Goal: Transaction & Acquisition: Purchase product/service

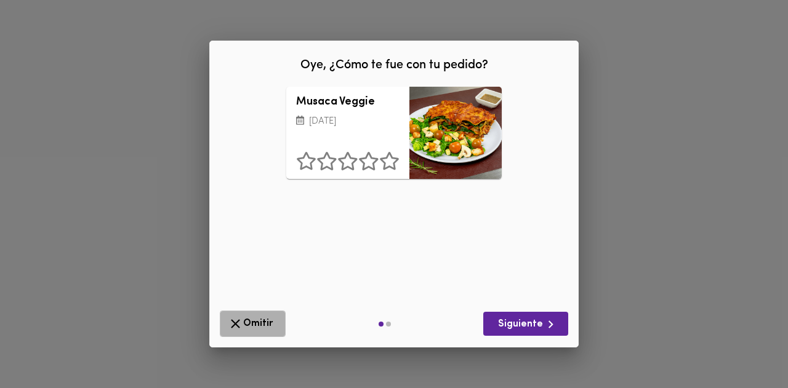
click at [258, 319] on span "Omitir" at bounding box center [253, 323] width 50 height 15
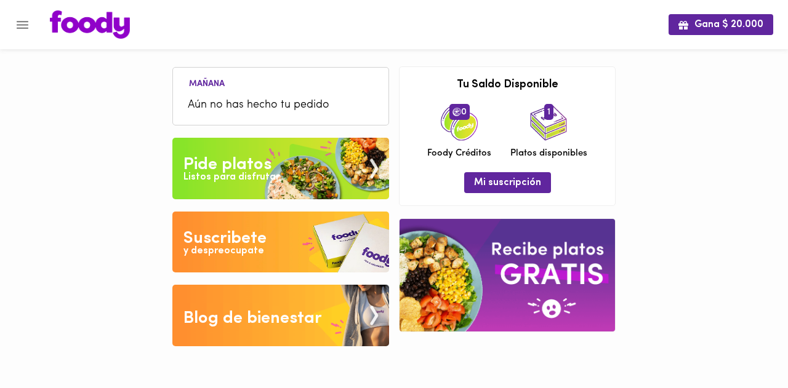
click at [235, 97] on span "Aún no has hecho tu pedido" at bounding box center [281, 105] width 186 height 17
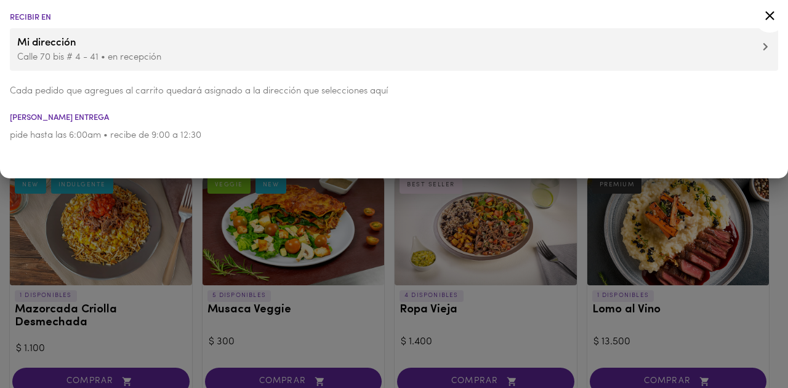
click at [765, 20] on icon at bounding box center [769, 15] width 15 height 15
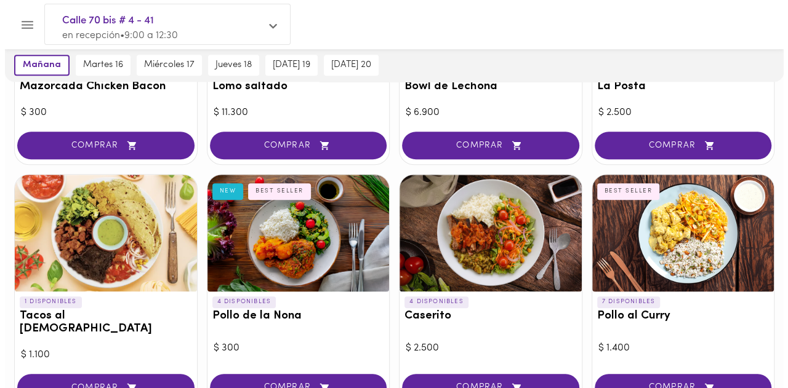
scroll to position [492, 0]
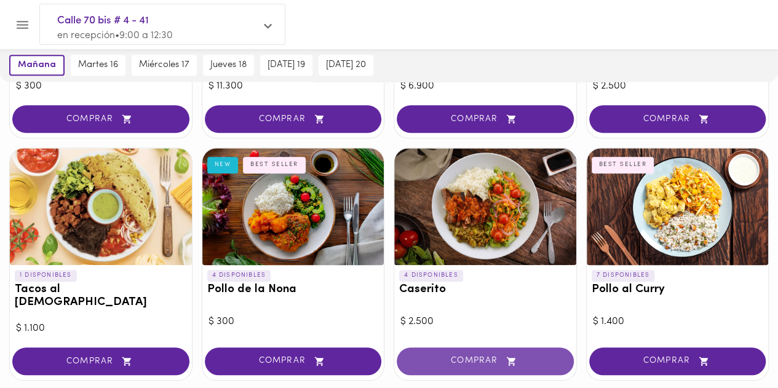
click at [497, 356] on span "COMPRAR" at bounding box center [485, 361] width 146 height 10
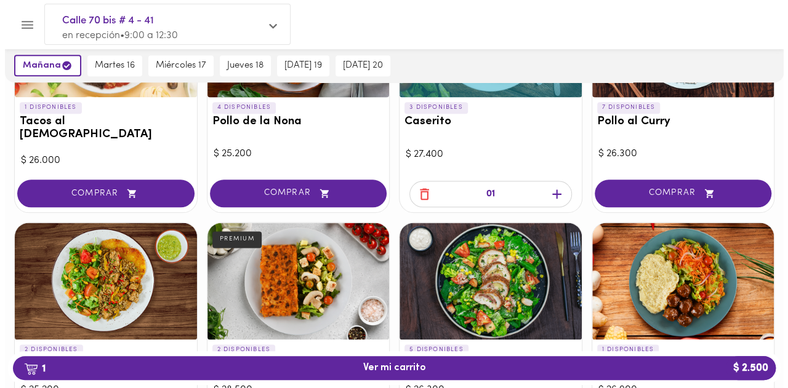
scroll to position [677, 0]
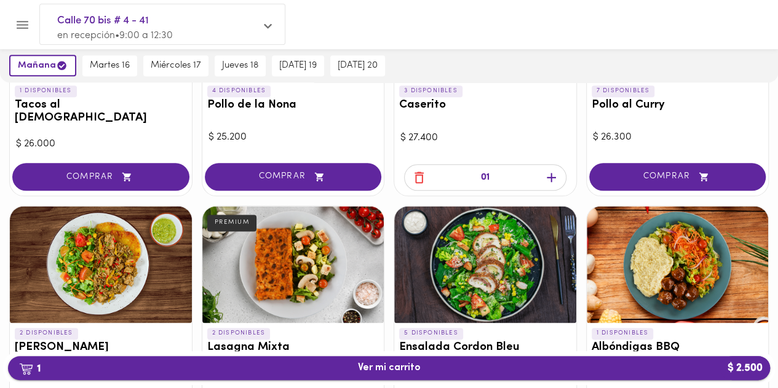
click at [404, 365] on span "1 Ver mi carrito $ 2.500" at bounding box center [389, 368] width 63 height 12
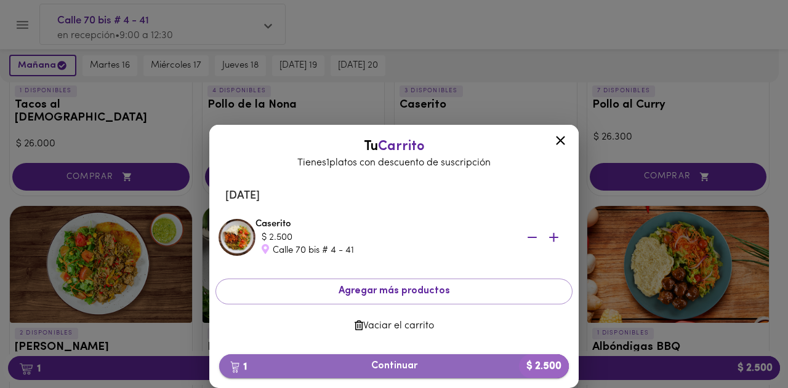
click at [373, 364] on span "1 Continuar $ 2.500" at bounding box center [394, 367] width 330 height 12
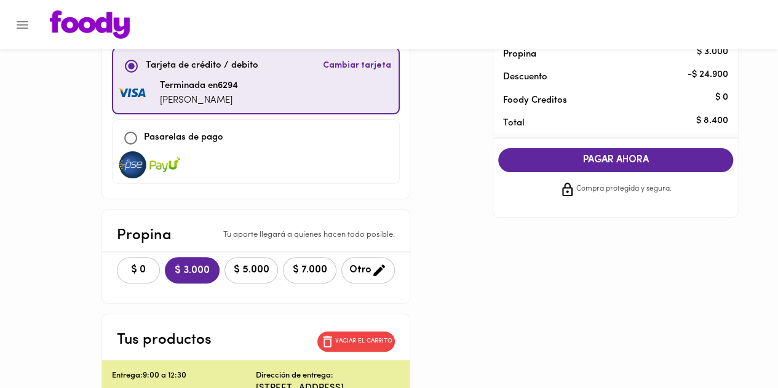
scroll to position [123, 0]
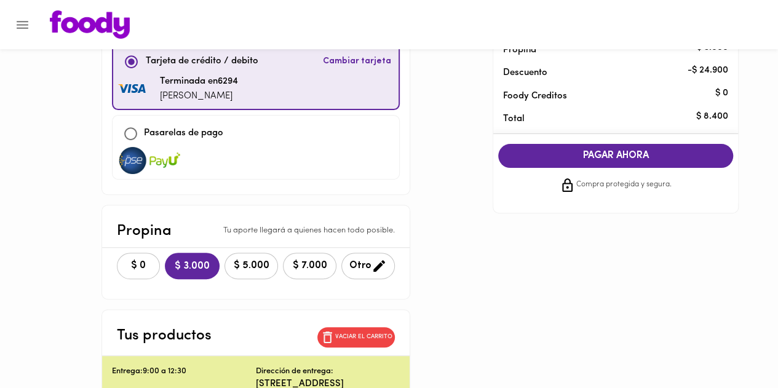
click at [154, 267] on button "$ 0" at bounding box center [138, 266] width 43 height 26
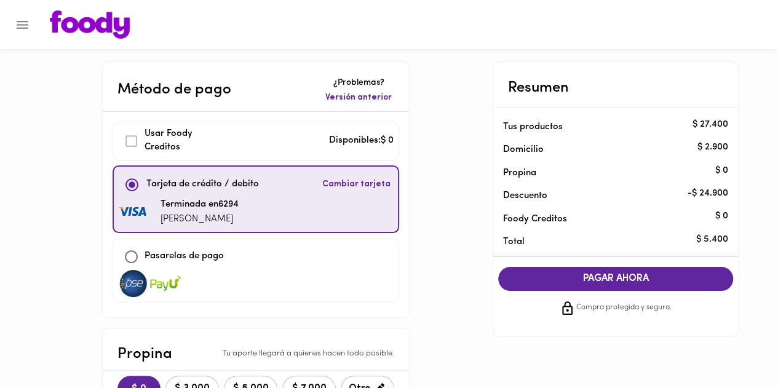
scroll to position [62, 0]
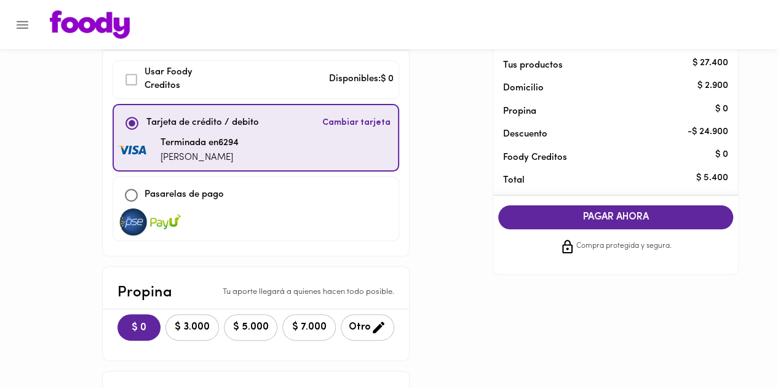
click at [580, 226] on button "PAGAR AHORA" at bounding box center [615, 218] width 235 height 24
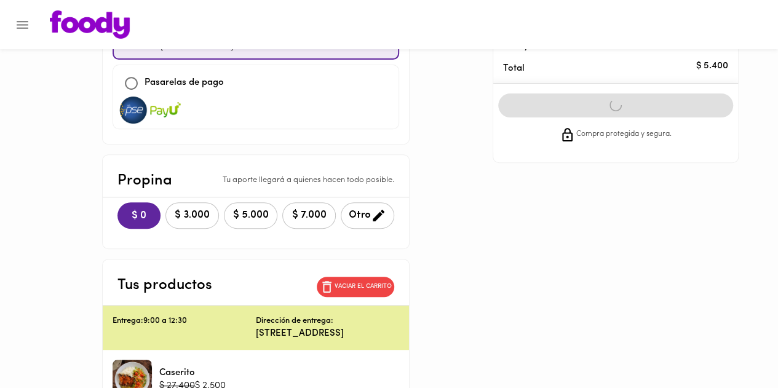
scroll to position [185, 0]
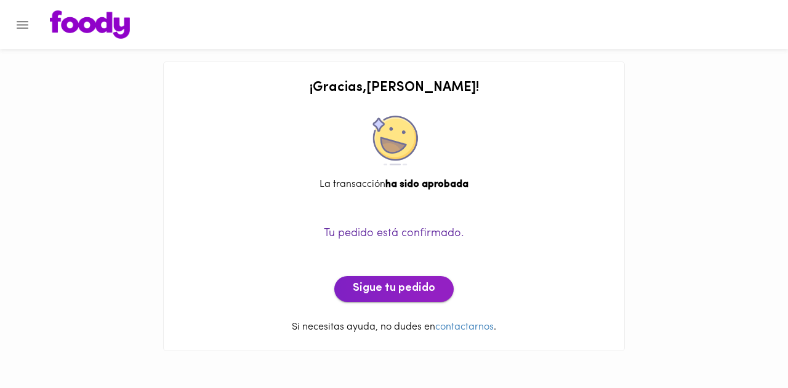
click at [410, 290] on span "Sigue tu pedido" at bounding box center [394, 289] width 82 height 14
